Goal: Information Seeking & Learning: Learn about a topic

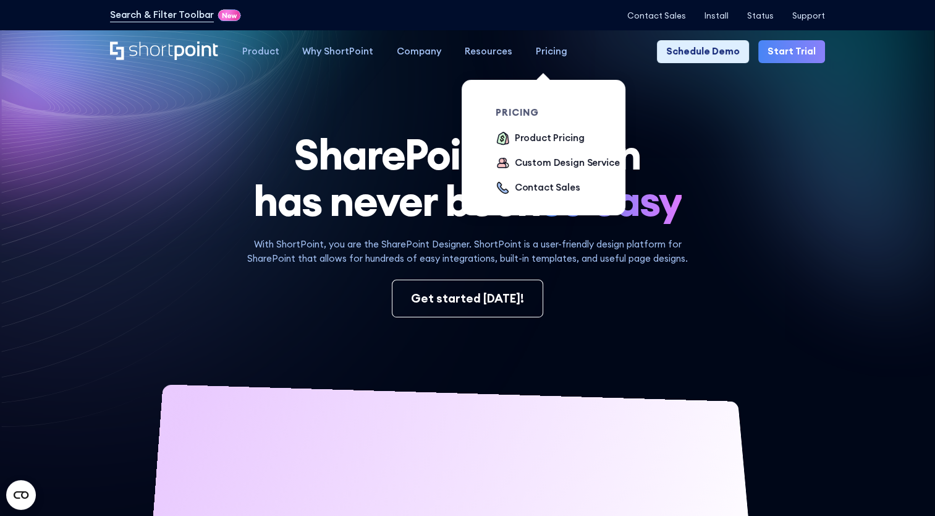
click at [551, 52] on div "Pricing" at bounding box center [552, 52] width 32 height 14
click at [548, 130] on div "pricing Product Pricing Custom Design Service Contact Sales" at bounding box center [561, 152] width 131 height 88
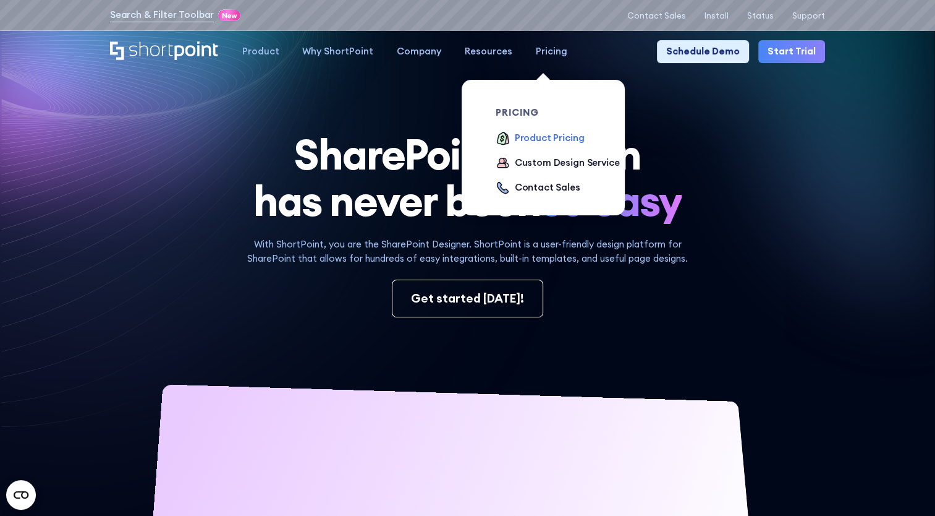
click at [546, 135] on div "Product Pricing" at bounding box center [550, 138] width 70 height 14
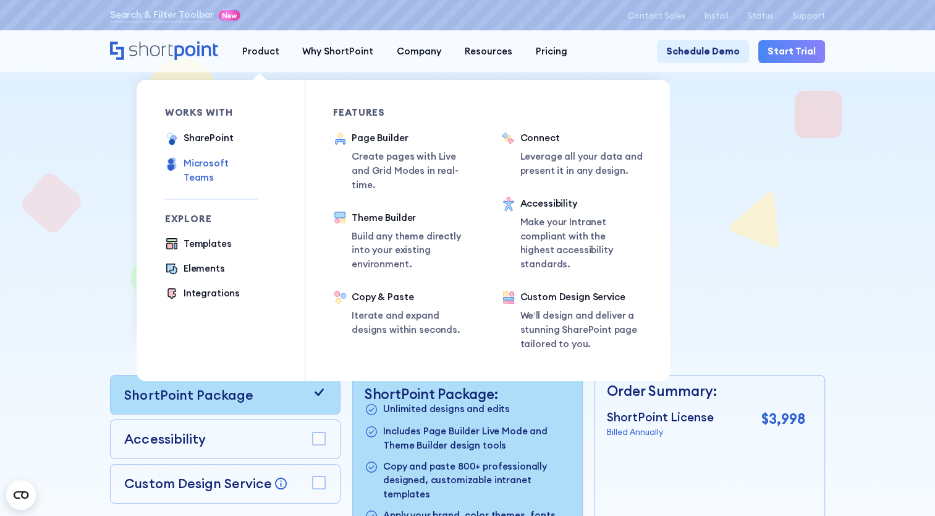
click at [222, 164] on div "Microsoft Teams" at bounding box center [221, 170] width 74 height 28
